Goal: Task Accomplishment & Management: Manage account settings

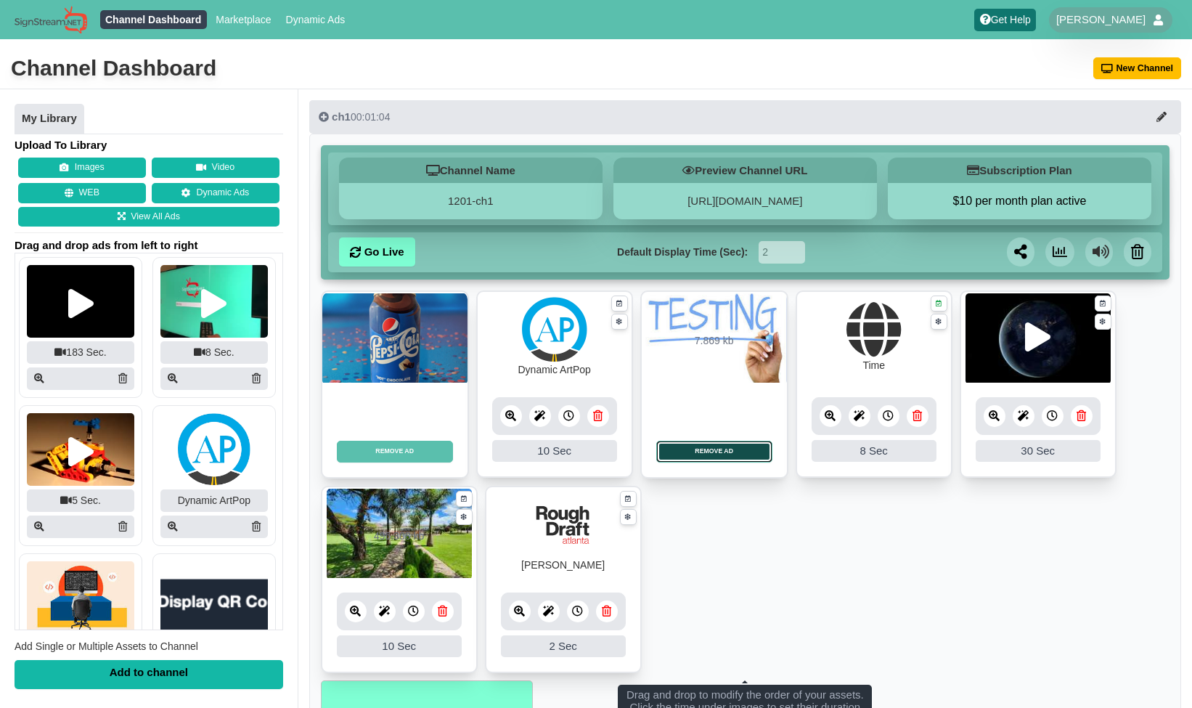
click at [711, 448] on button "REMOVE AD" at bounding box center [715, 452] width 116 height 22
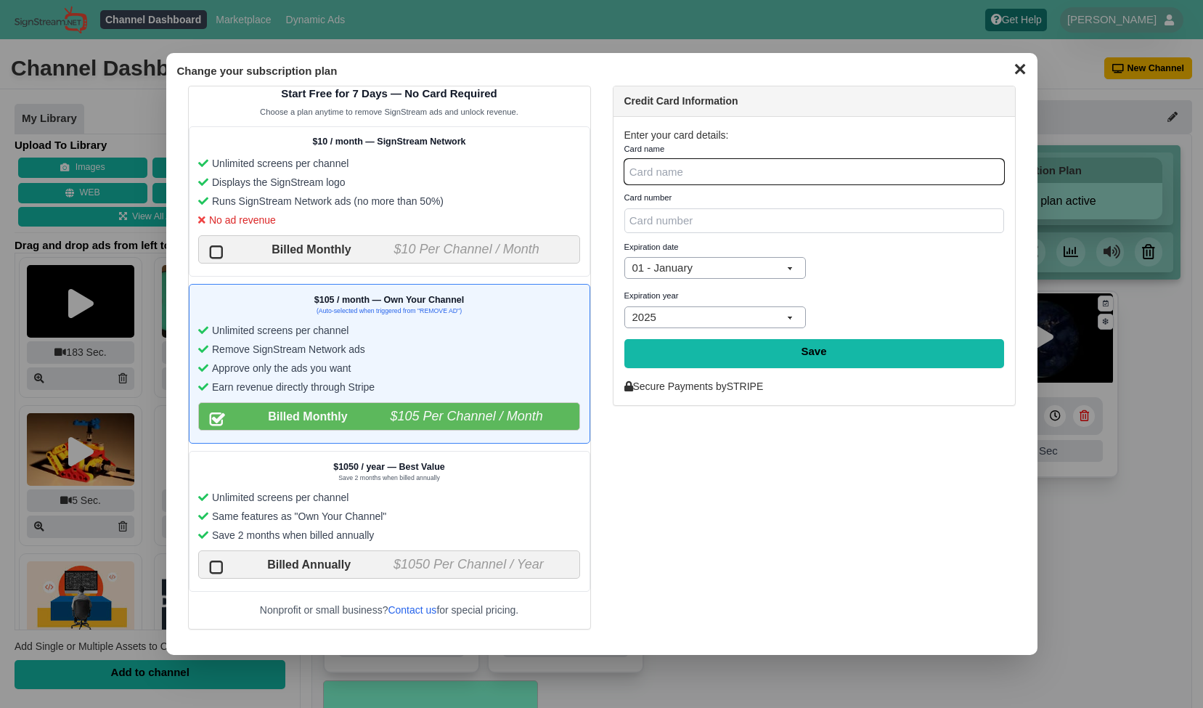
click at [1021, 73] on button "✕" at bounding box center [1020, 68] width 28 height 22
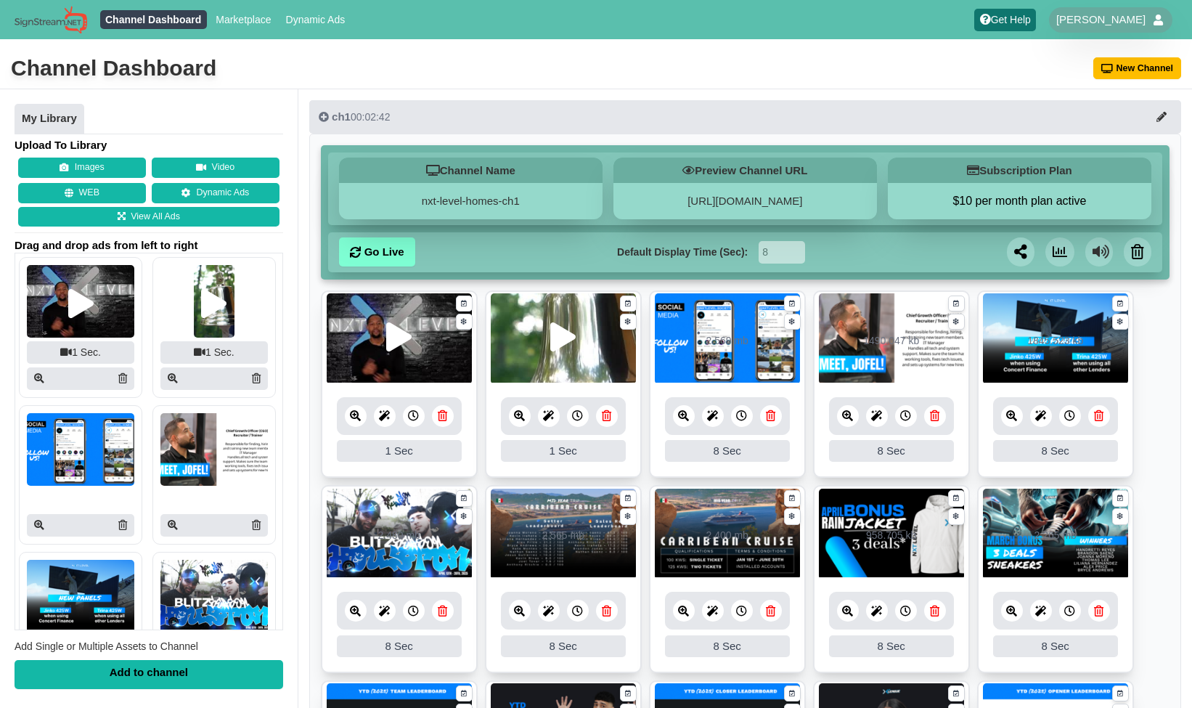
click at [357, 416] on icon at bounding box center [355, 415] width 11 height 11
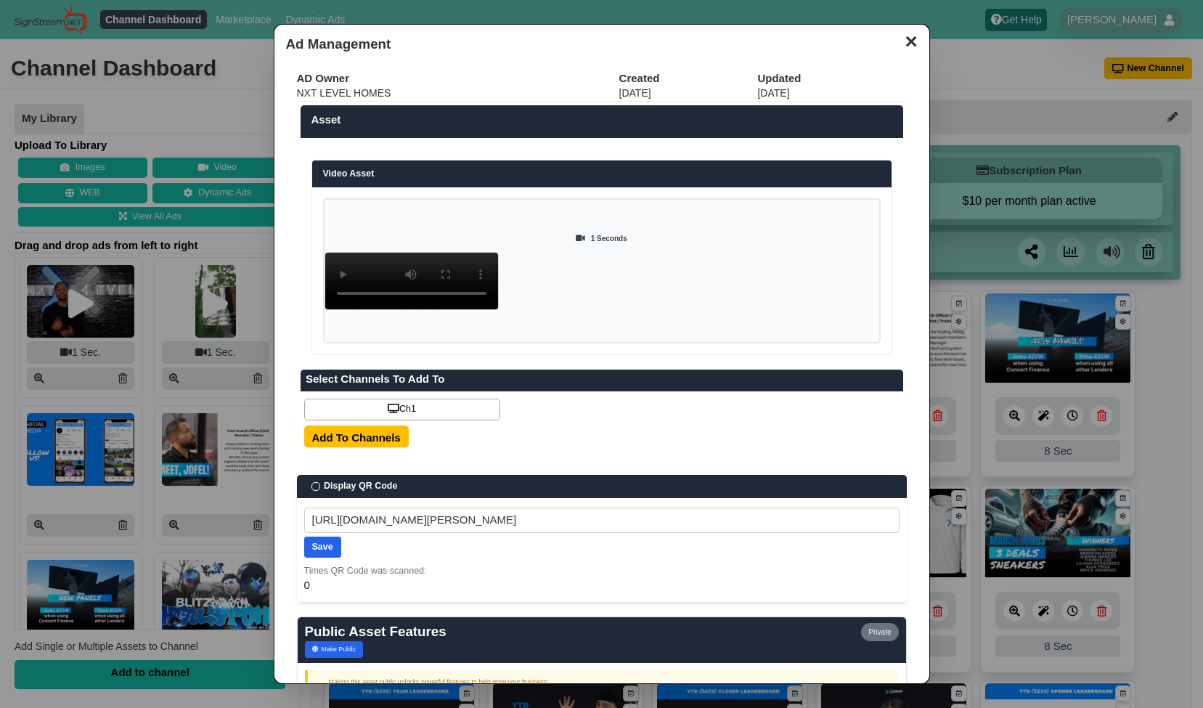
click at [901, 36] on button "✕" at bounding box center [911, 40] width 28 height 22
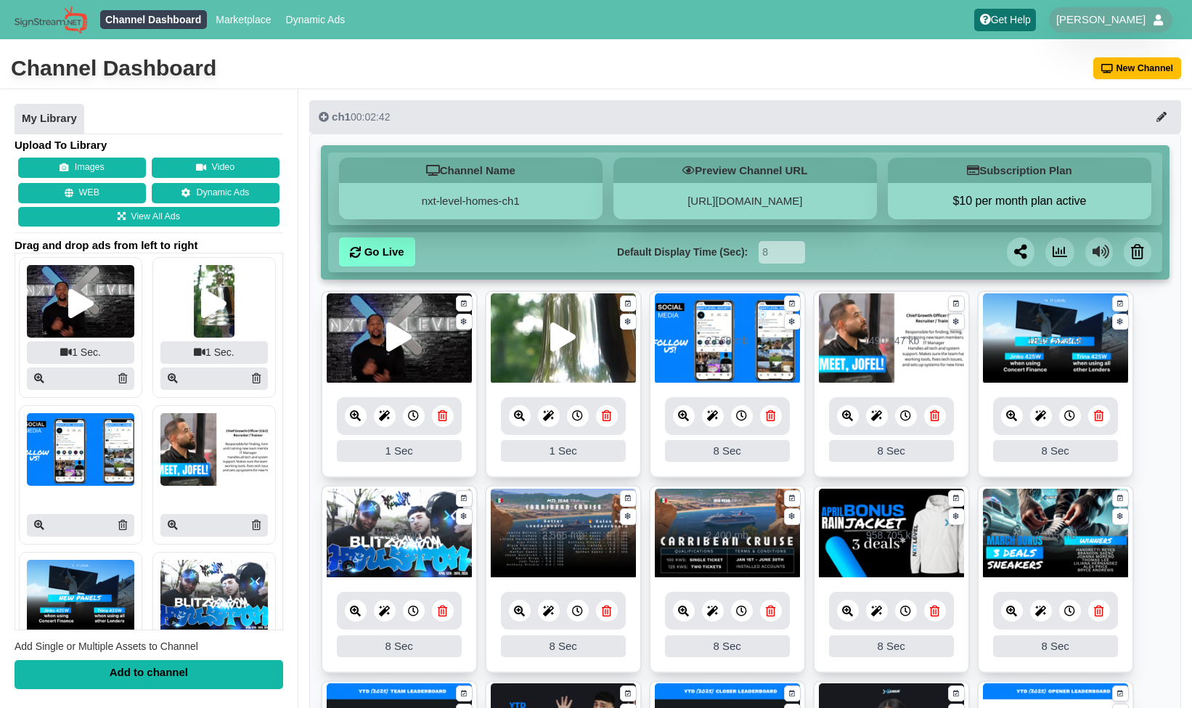
click at [850, 418] on icon at bounding box center [847, 415] width 11 height 11
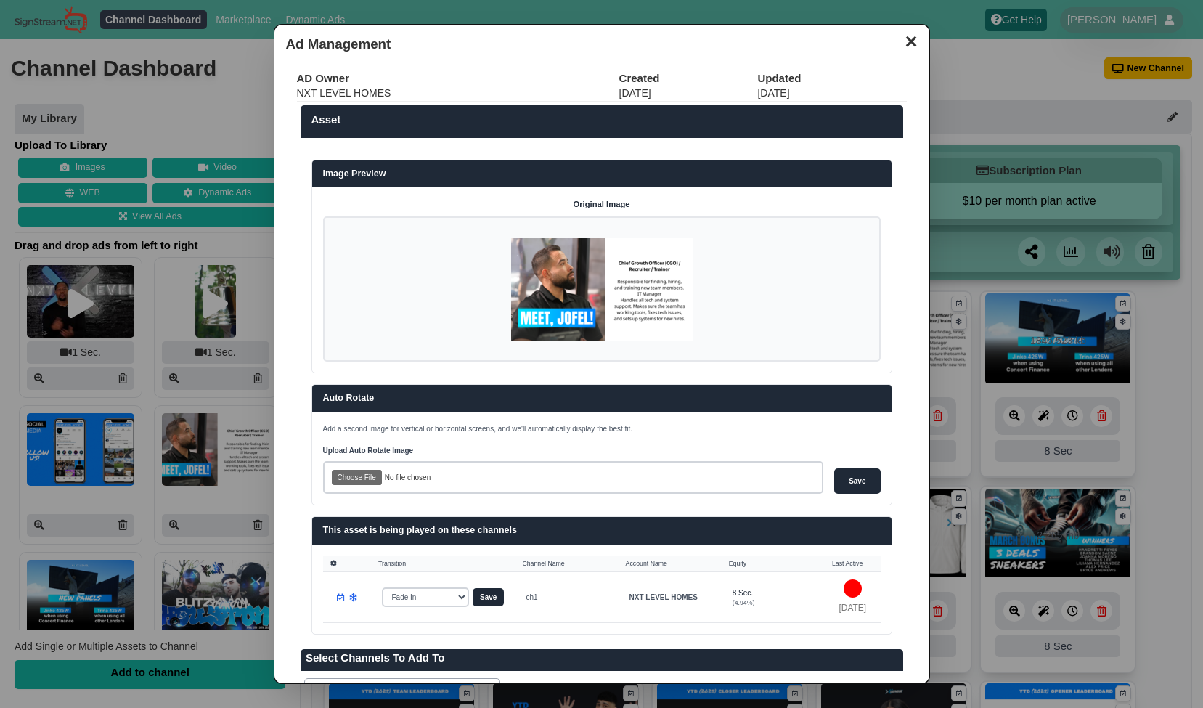
click at [905, 41] on button "✕" at bounding box center [911, 40] width 28 height 22
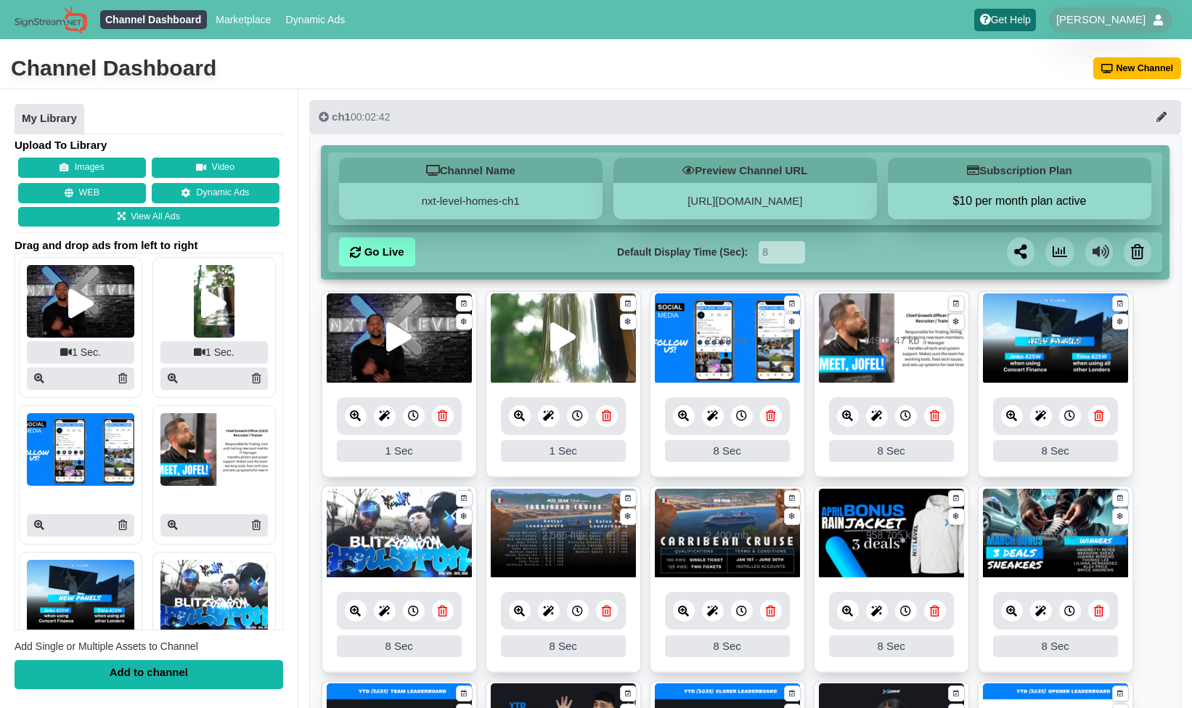
click at [360, 420] on icon at bounding box center [355, 415] width 11 height 11
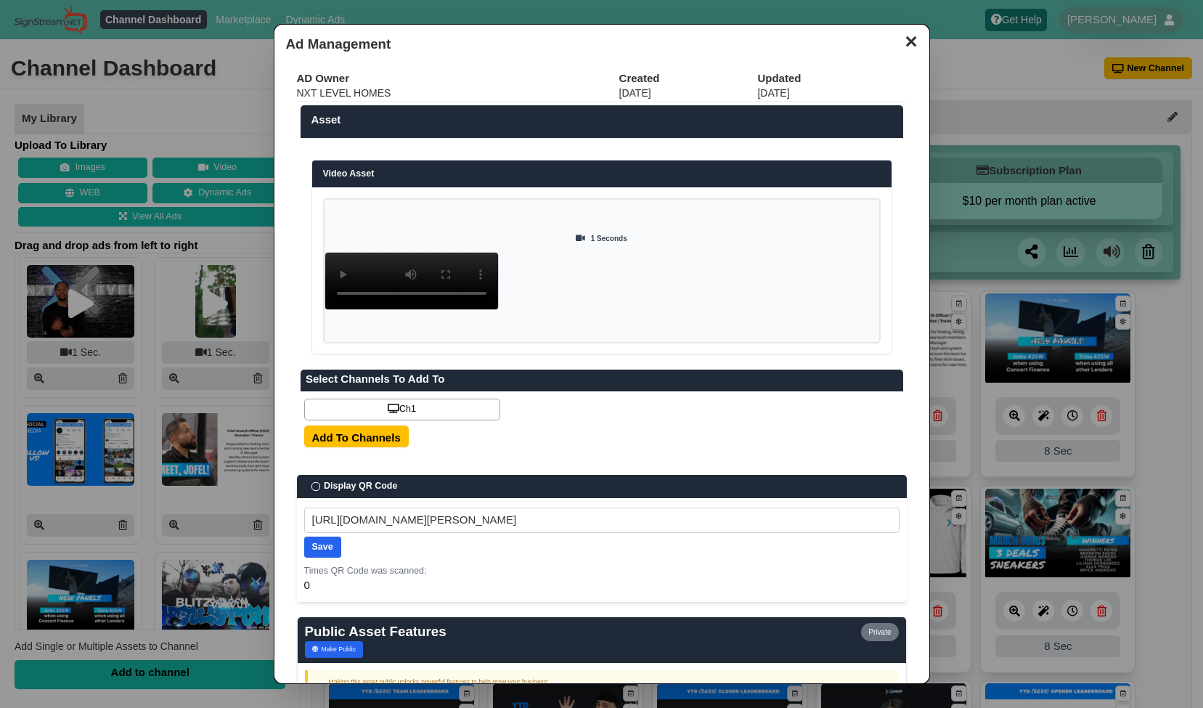
click at [903, 42] on button "✕" at bounding box center [911, 40] width 28 height 22
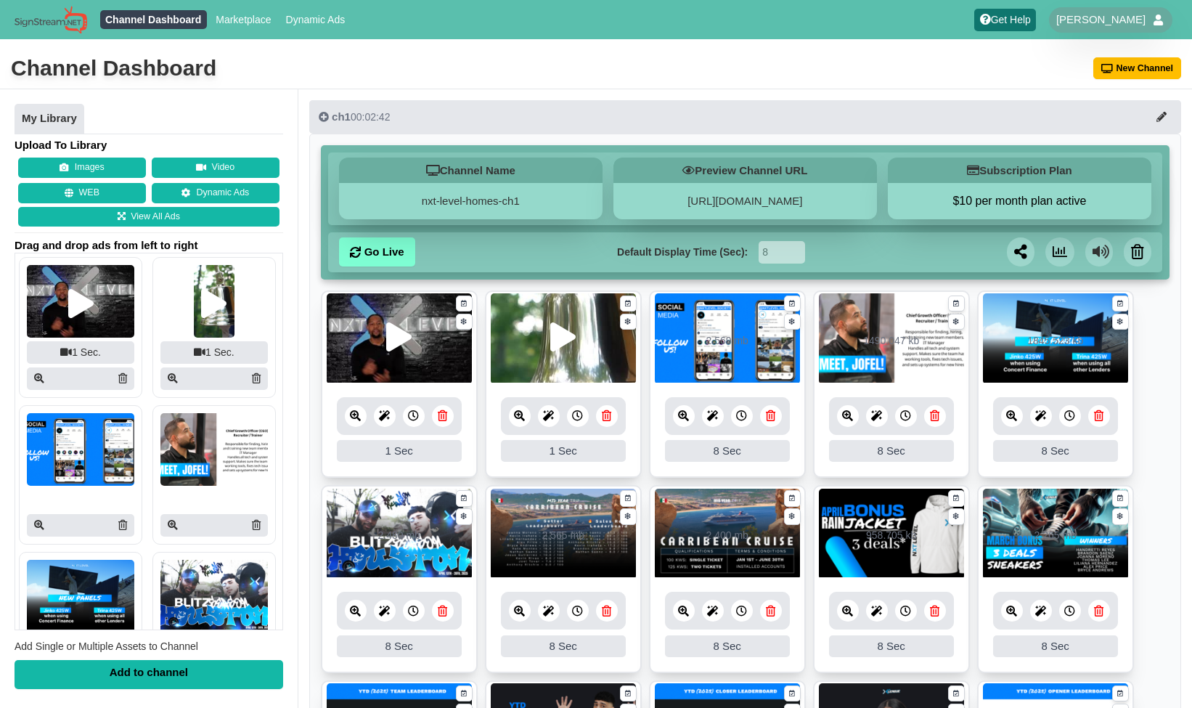
click at [524, 419] on icon at bounding box center [519, 415] width 11 height 11
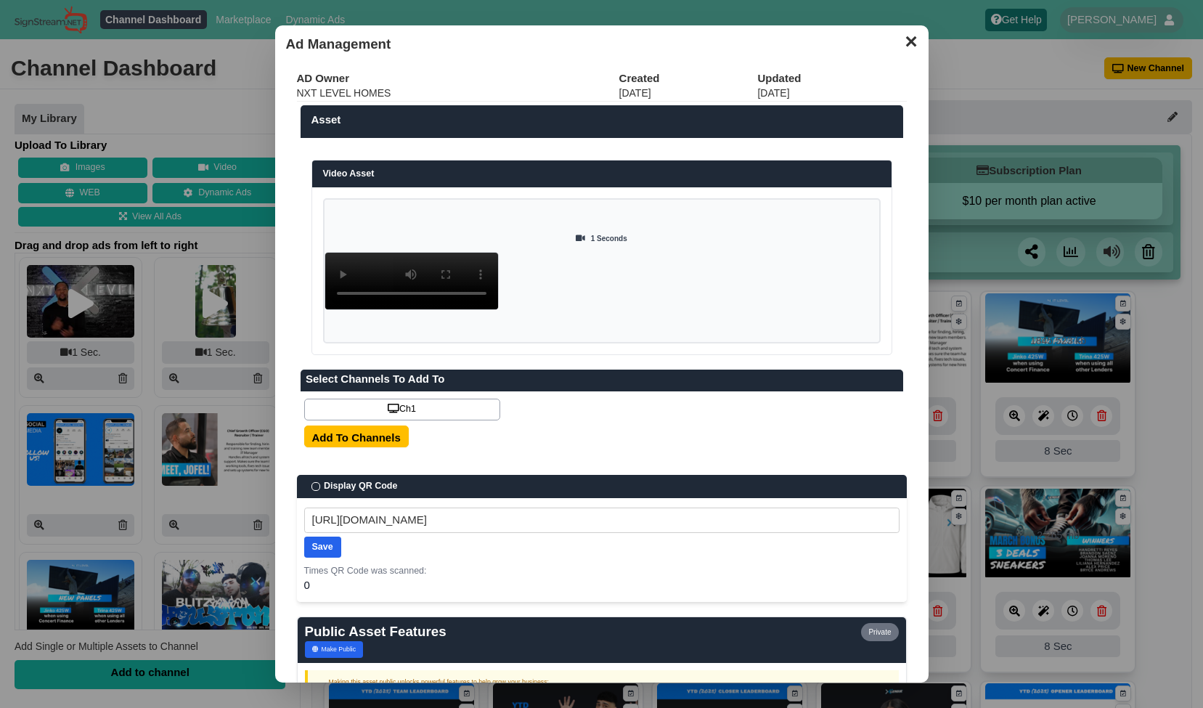
click at [901, 46] on button "✕" at bounding box center [911, 40] width 28 height 22
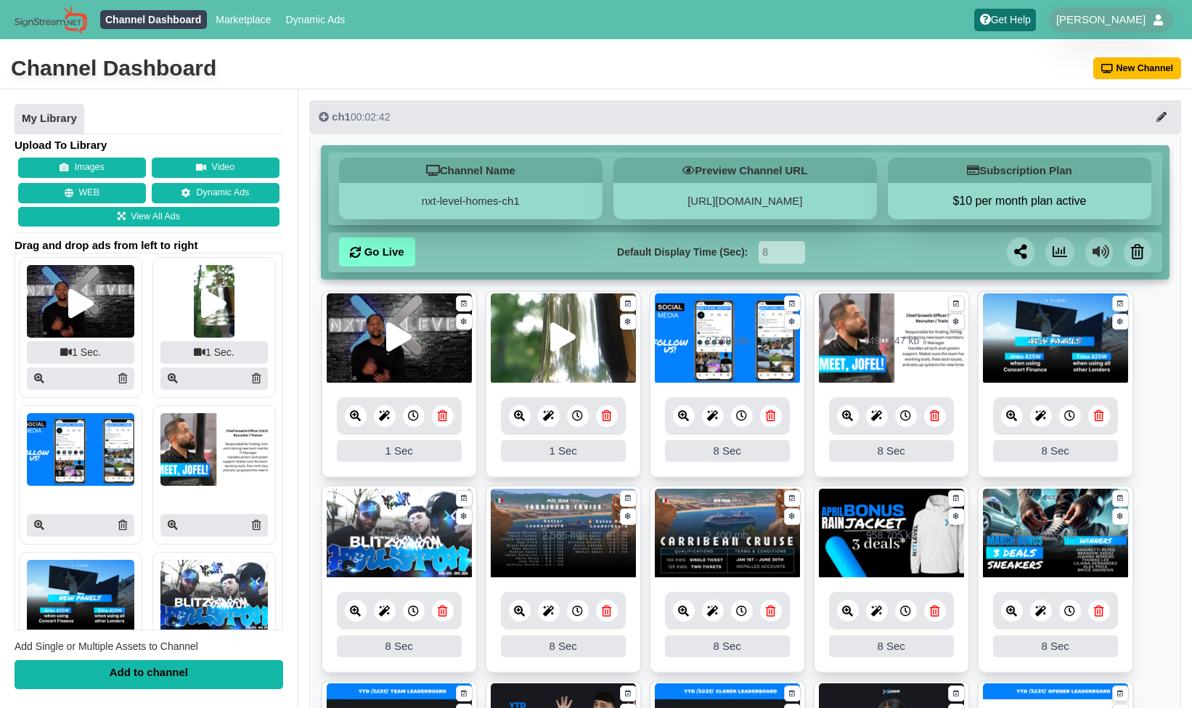
click at [1012, 412] on icon at bounding box center [1012, 415] width 11 height 11
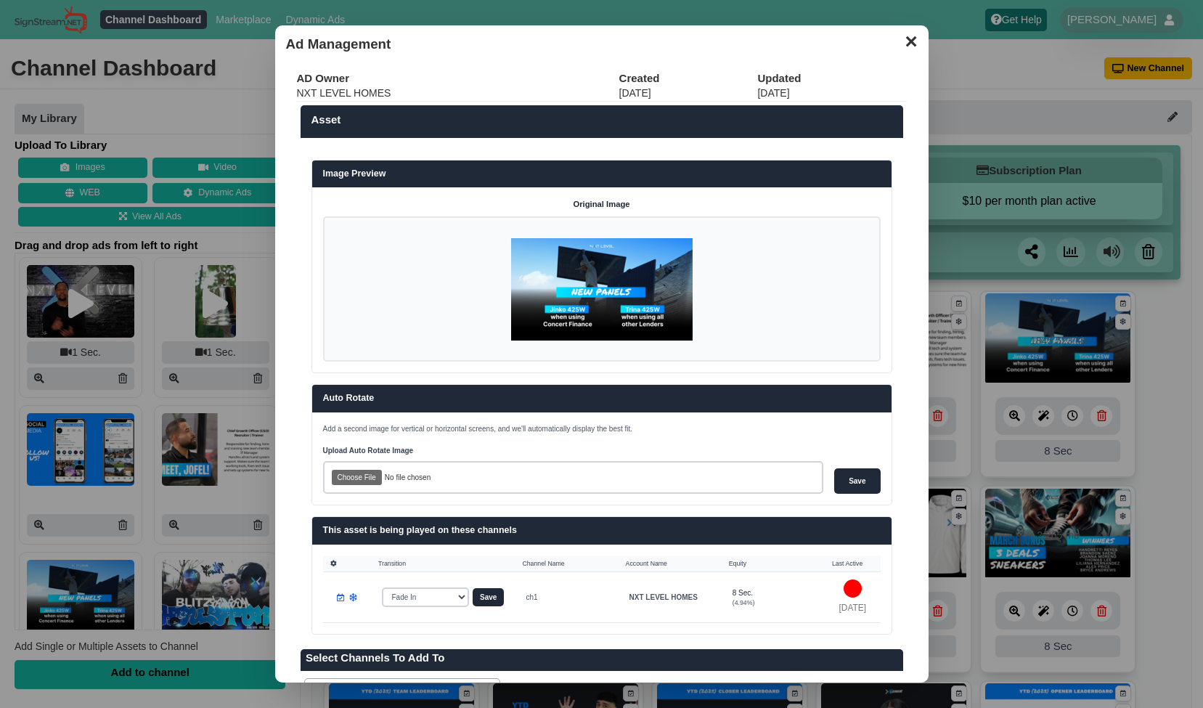
click at [905, 46] on button "✕" at bounding box center [911, 40] width 28 height 22
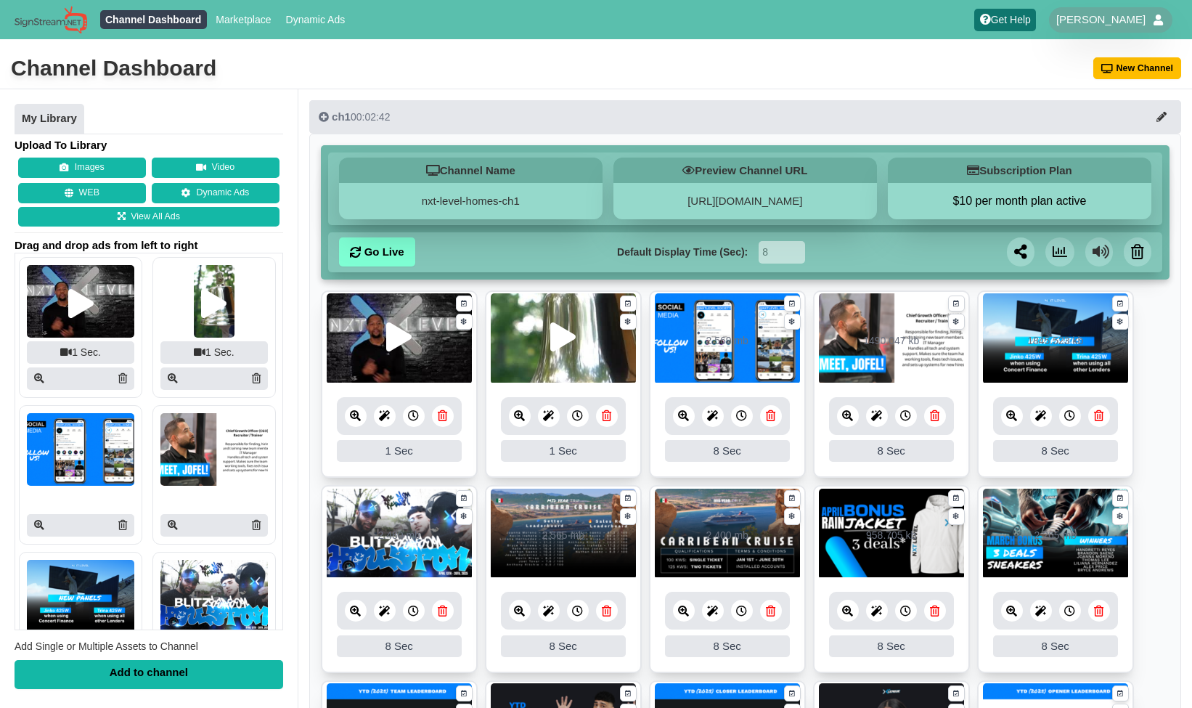
click at [521, 611] on icon at bounding box center [519, 611] width 11 height 11
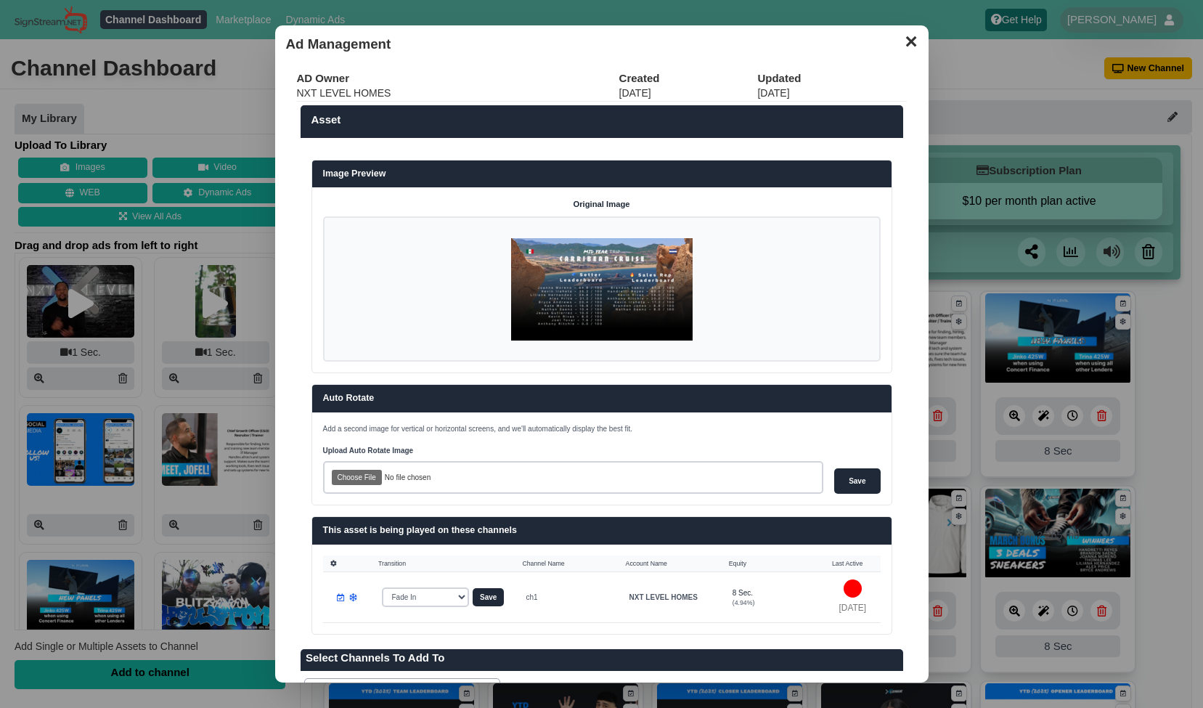
click at [903, 46] on button "✕" at bounding box center [911, 40] width 28 height 22
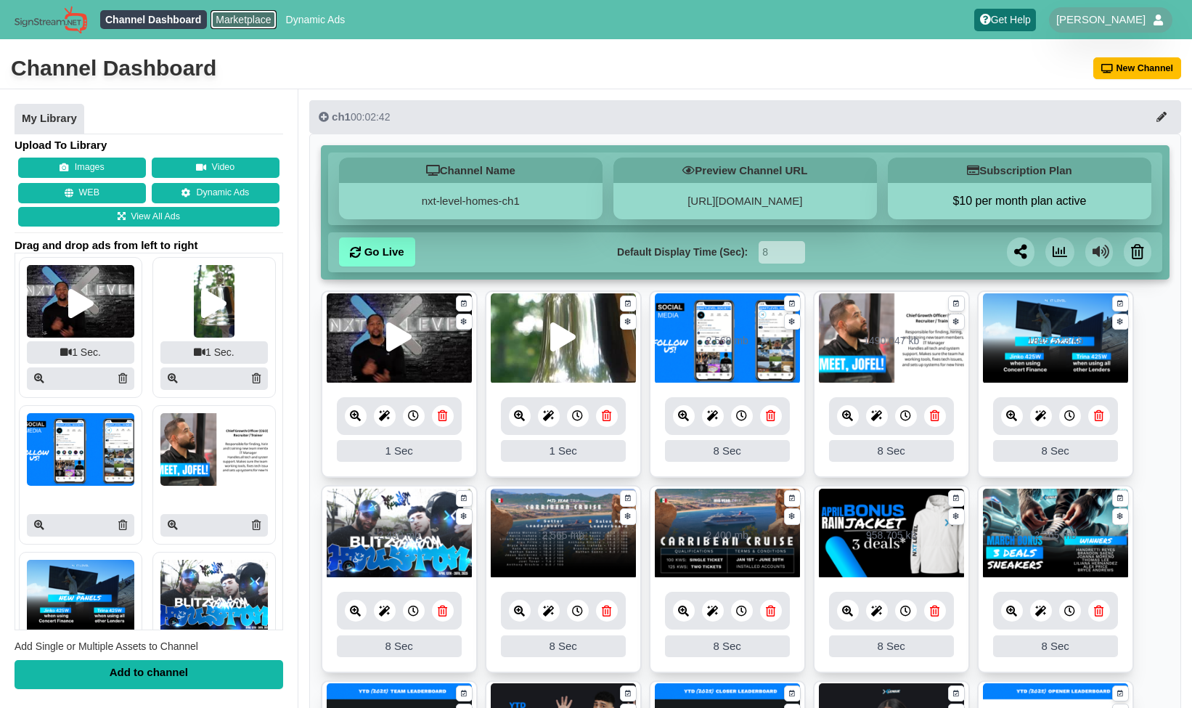
click at [246, 15] on link "Marketplace" at bounding box center [244, 19] width 66 height 19
